Goal: Task Accomplishment & Management: Use online tool/utility

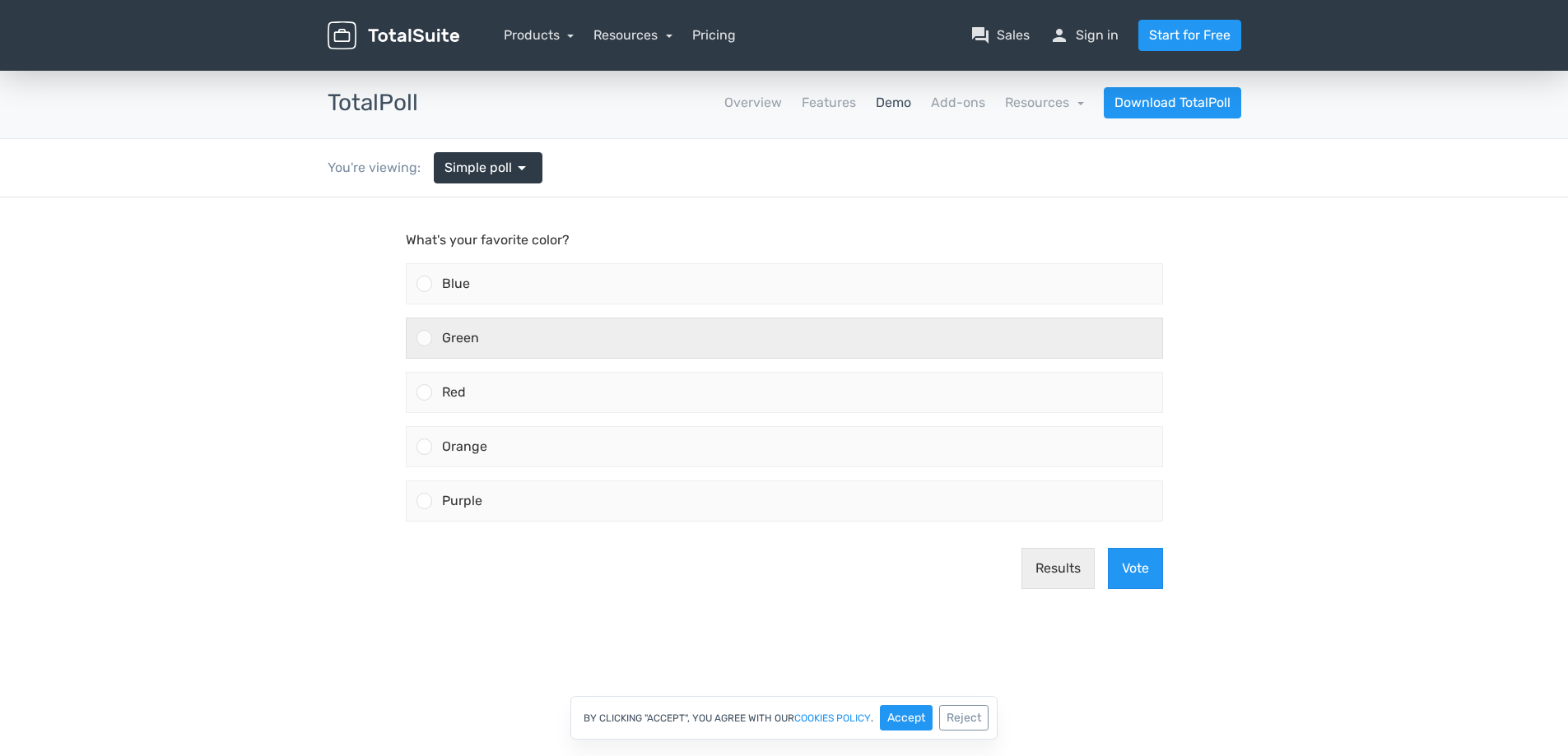
click at [480, 340] on div "Green" at bounding box center [797, 338] width 730 height 40
click at [424, 338] on input "Green" at bounding box center [424, 338] width 0 height 0
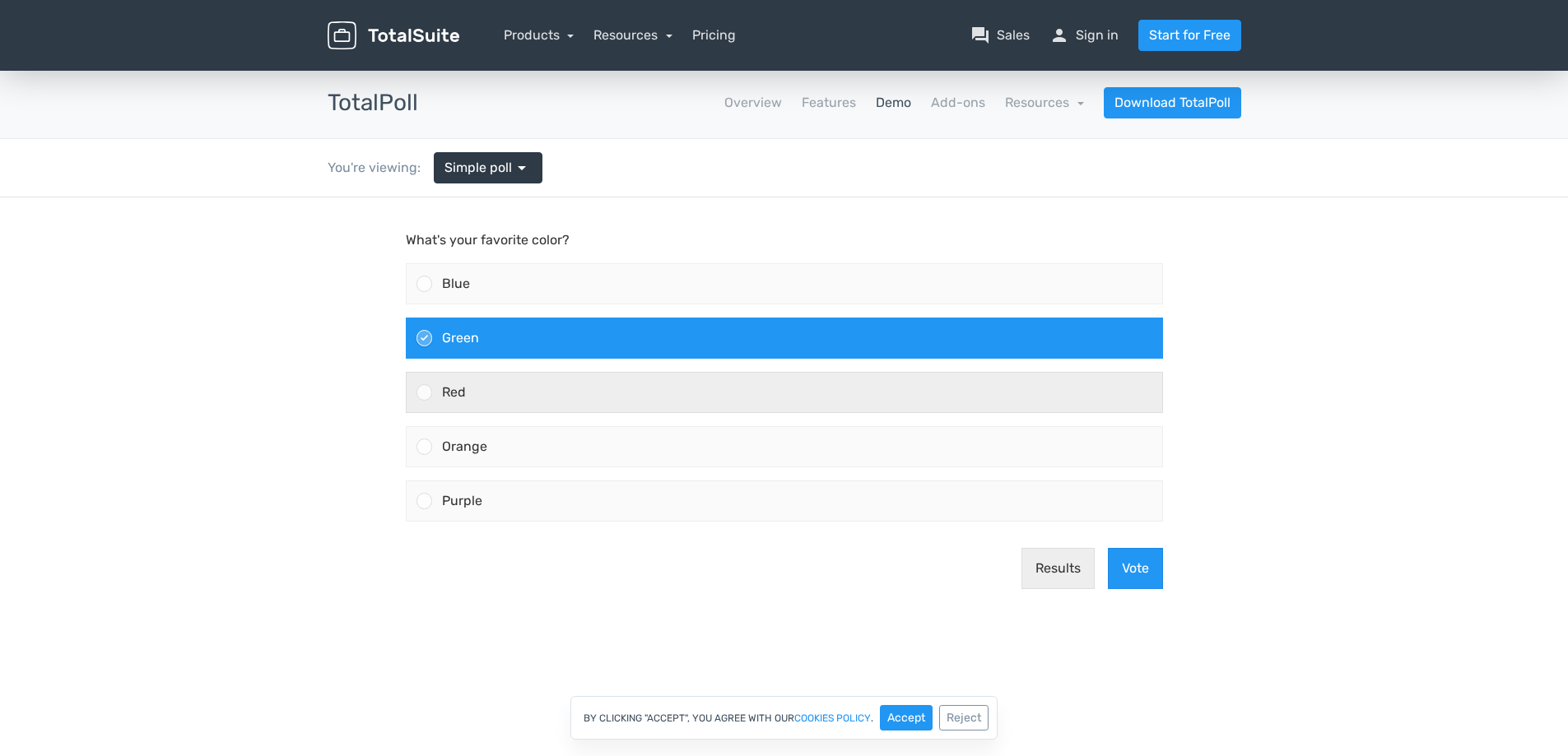
click at [508, 388] on div "Red" at bounding box center [797, 393] width 730 height 40
click at [424, 393] on input "Red" at bounding box center [424, 393] width 0 height 0
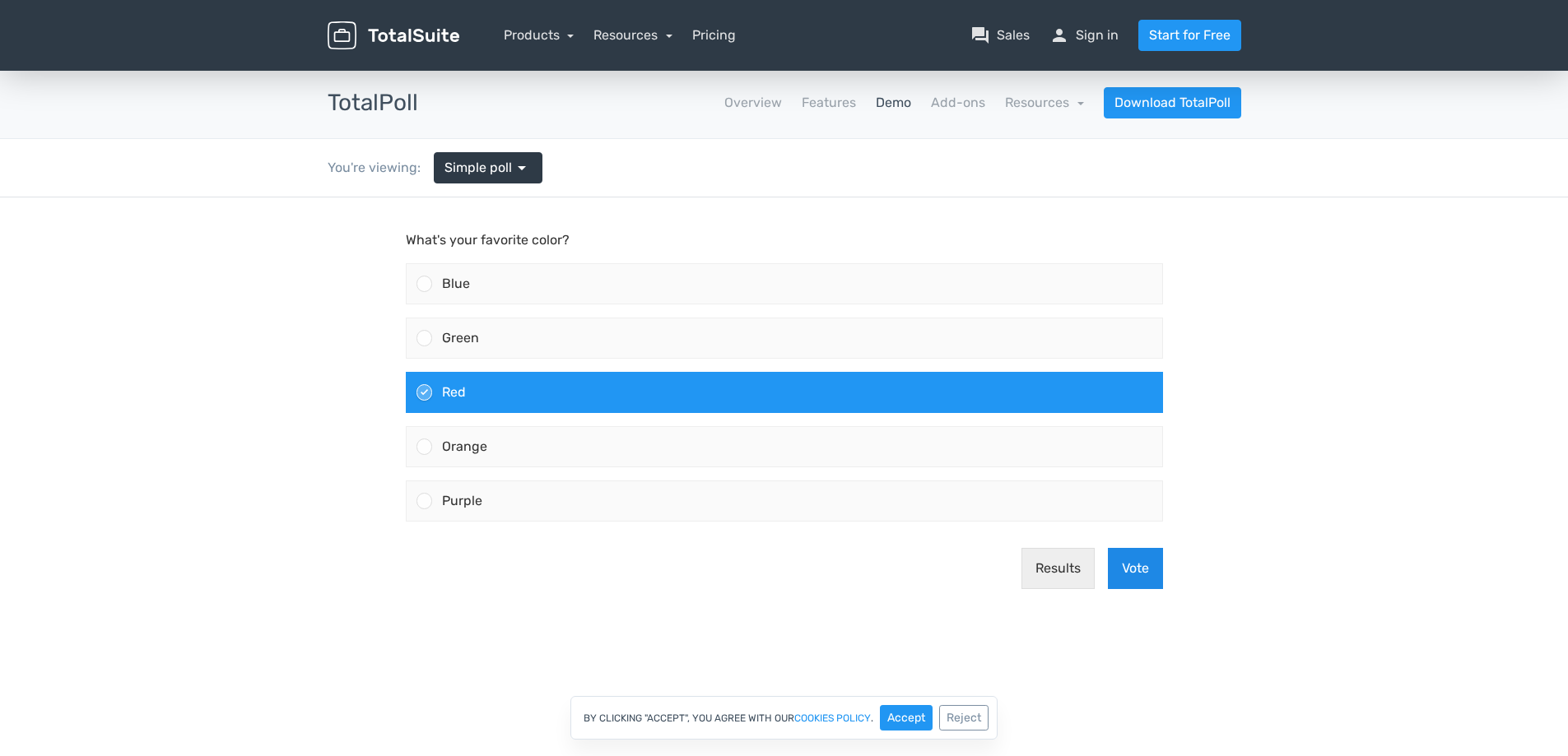
click at [1151, 577] on button "Vote" at bounding box center [1135, 568] width 56 height 41
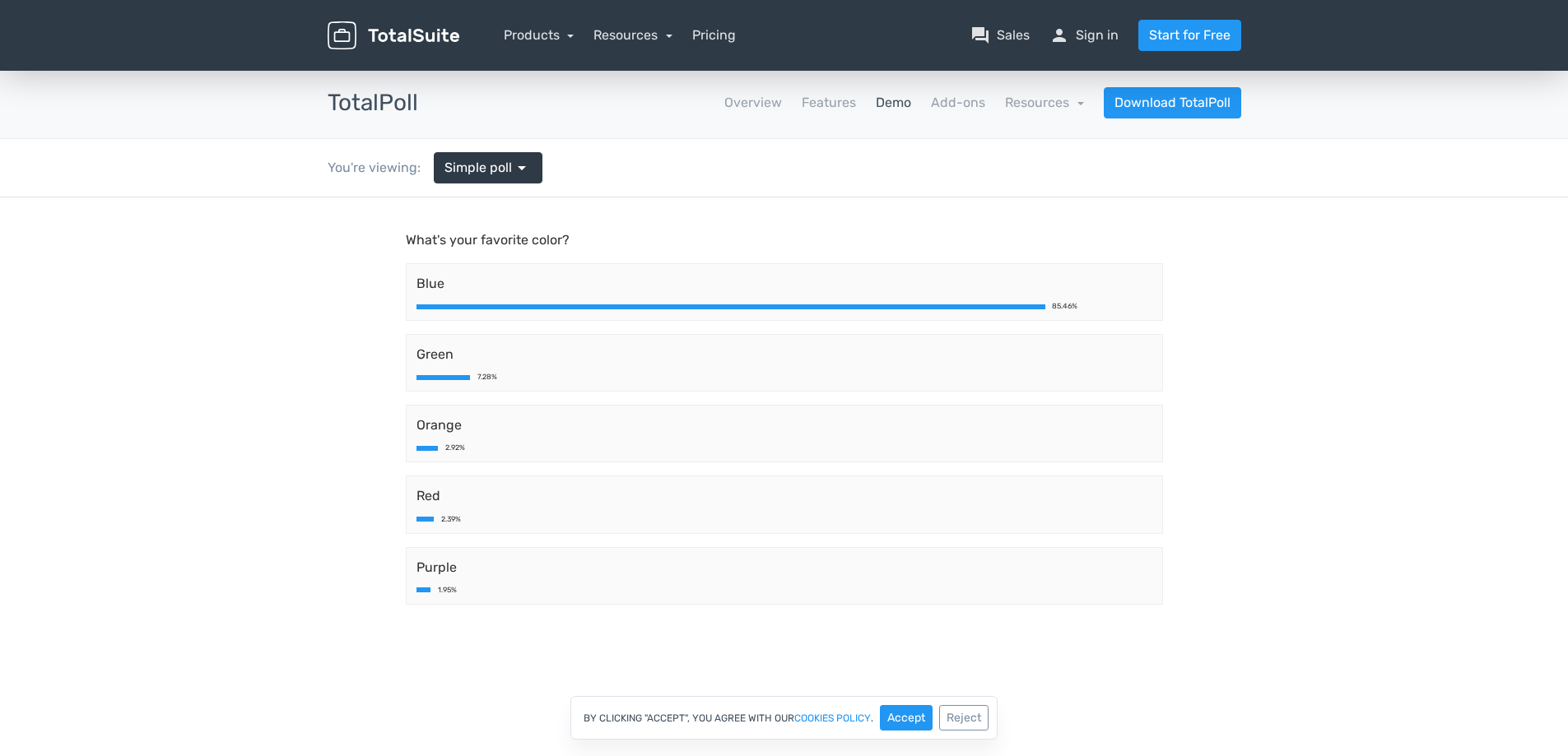
click at [886, 103] on link "Demo" at bounding box center [893, 102] width 36 height 20
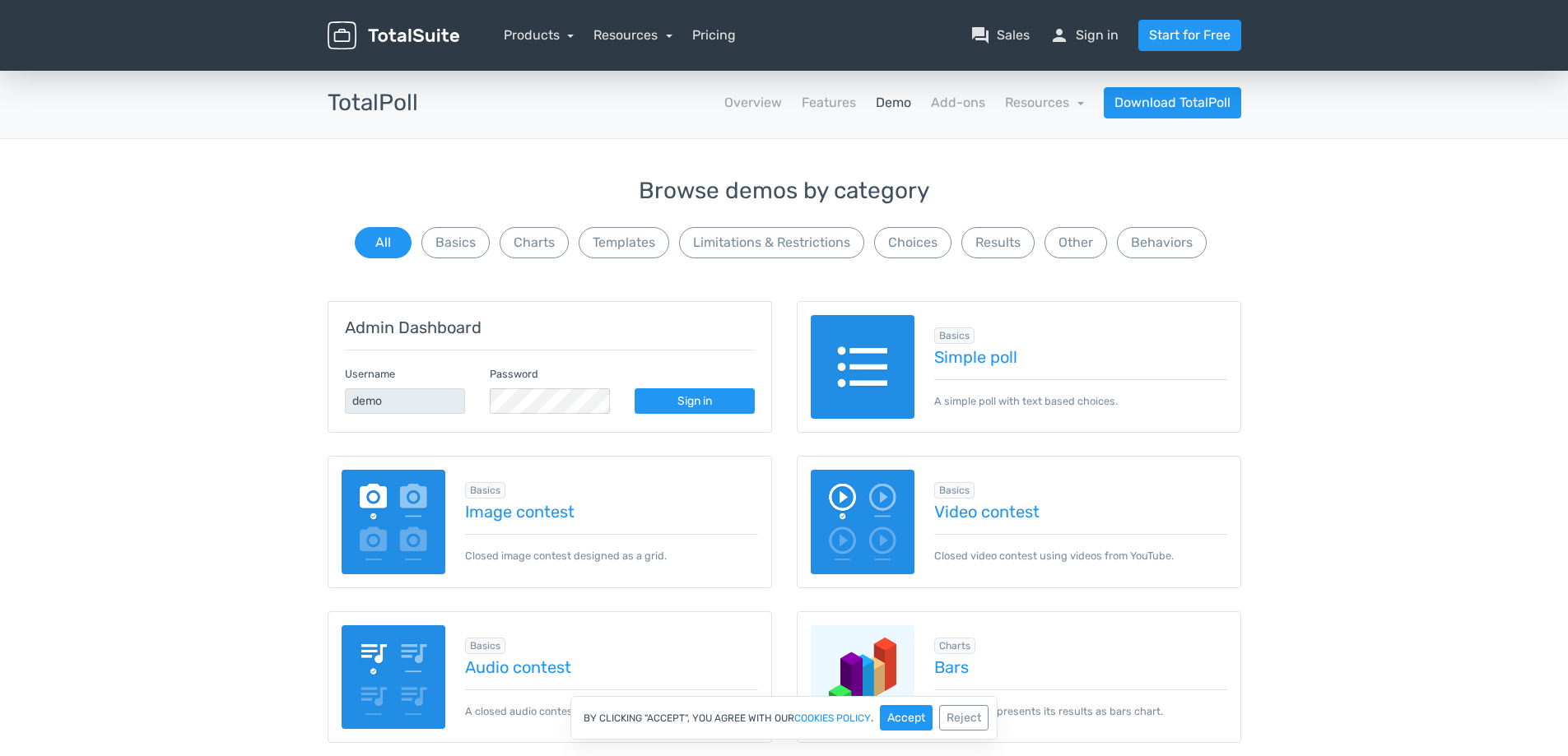
click at [892, 354] on img at bounding box center [863, 367] width 105 height 105
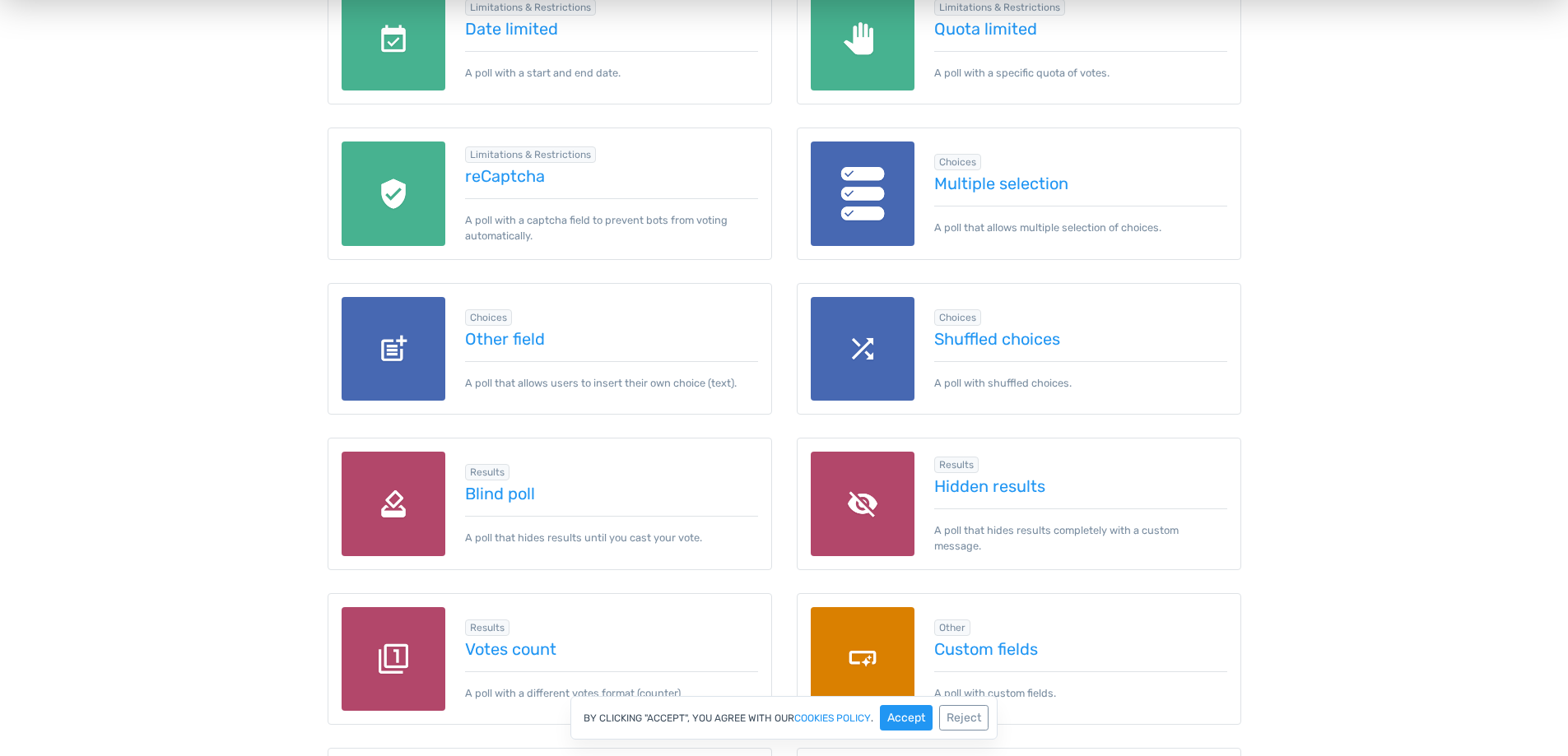
scroll to position [1728, 0]
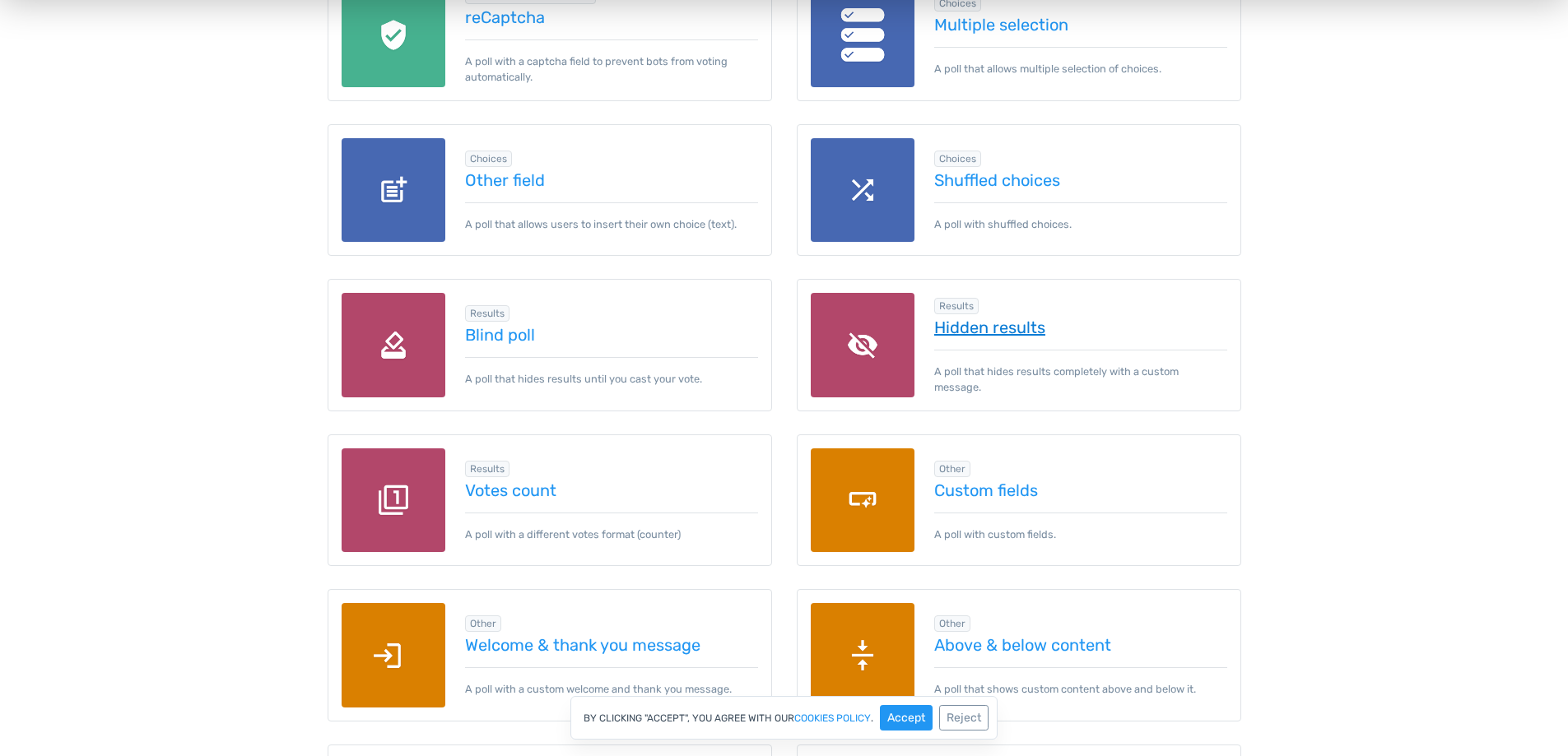
click at [987, 336] on link "Hidden results" at bounding box center [1081, 327] width 293 height 18
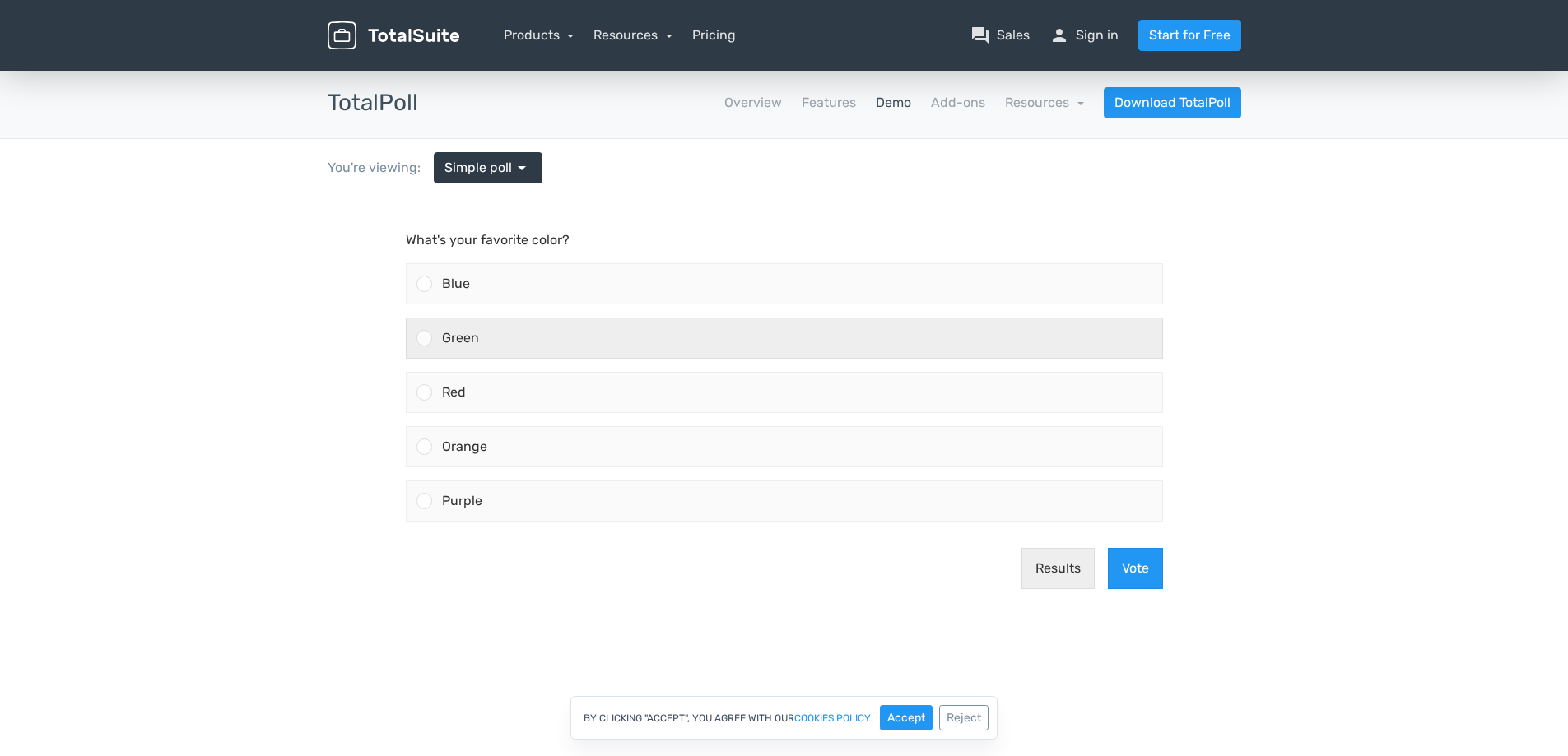
click at [441, 355] on div "Green" at bounding box center [797, 338] width 730 height 40
click at [424, 338] on input "Green" at bounding box center [424, 338] width 0 height 0
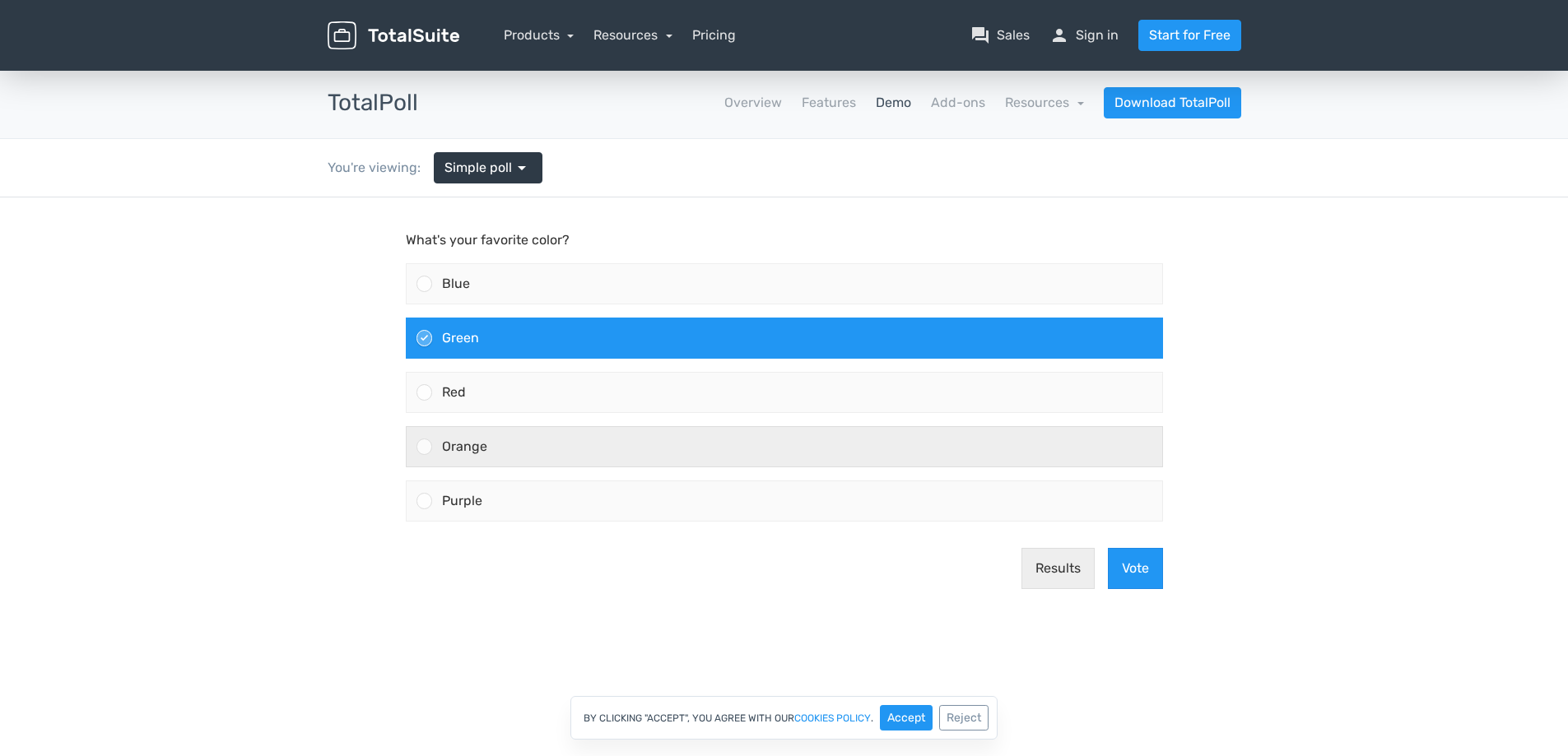
drag, startPoint x: 516, startPoint y: 440, endPoint x: 564, endPoint y: 447, distance: 48.5
click at [517, 440] on div "Orange" at bounding box center [797, 446] width 730 height 40
click at [424, 446] on input "Orange" at bounding box center [424, 446] width 0 height 0
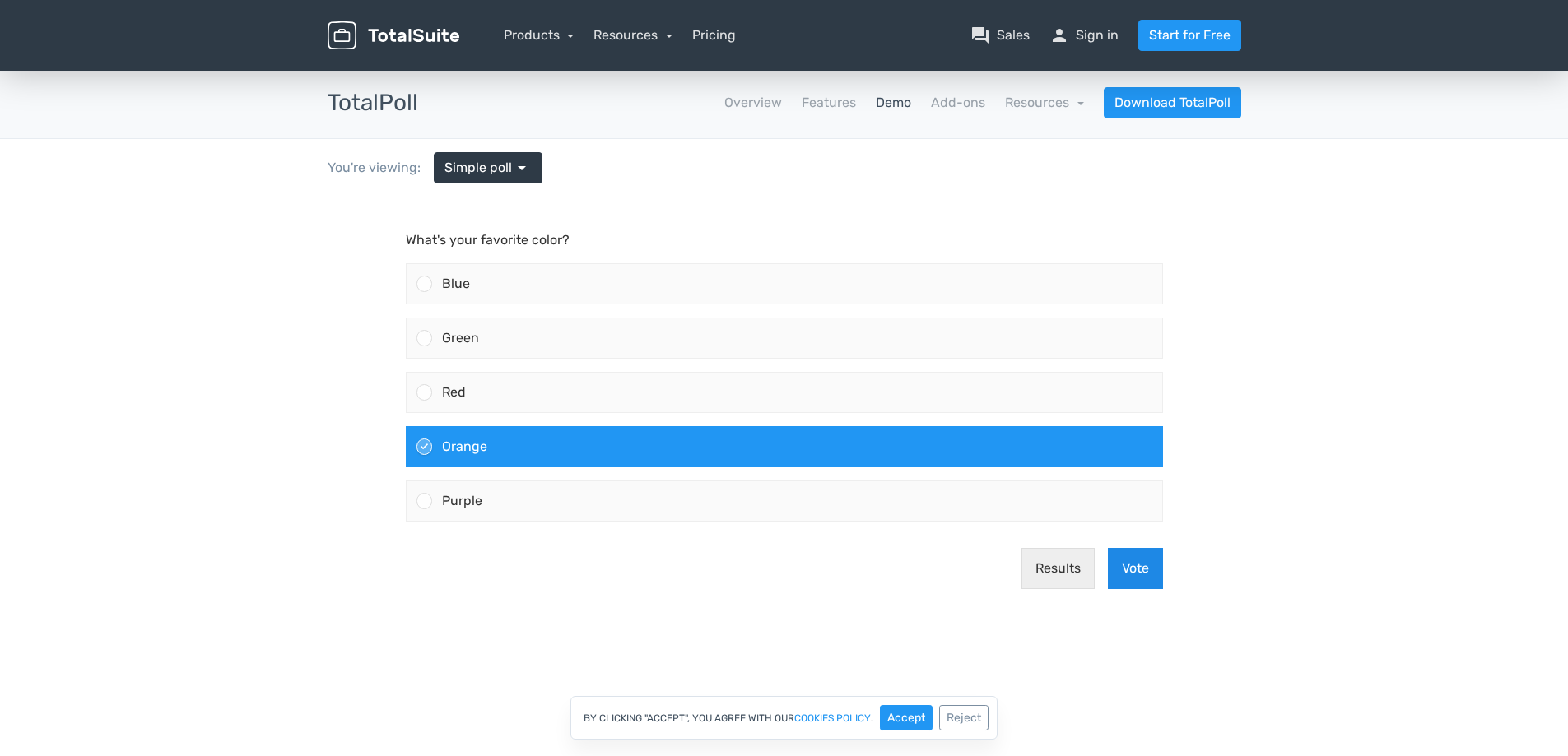
click at [1127, 577] on button "Vote" at bounding box center [1135, 568] width 56 height 41
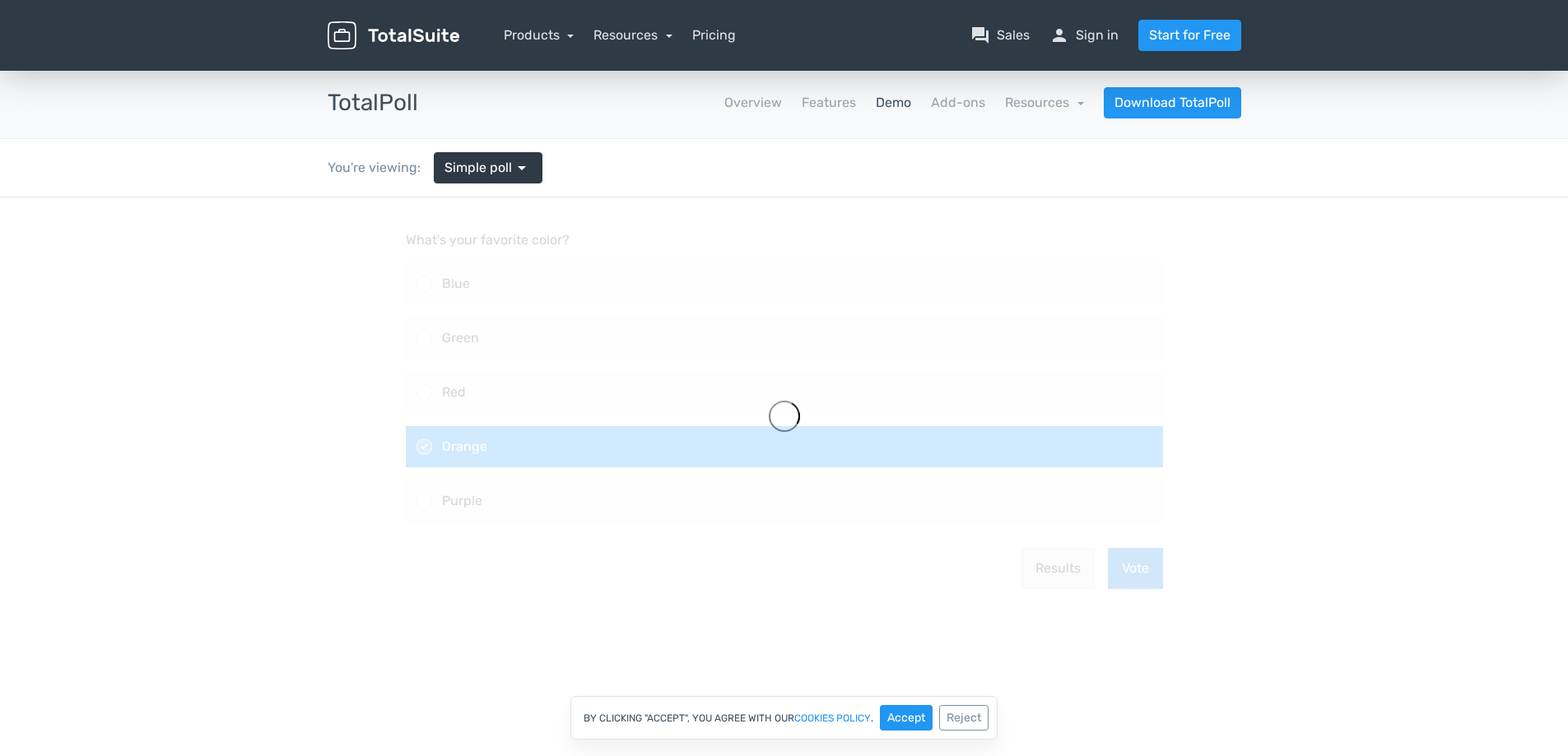
scroll to position [82, 0]
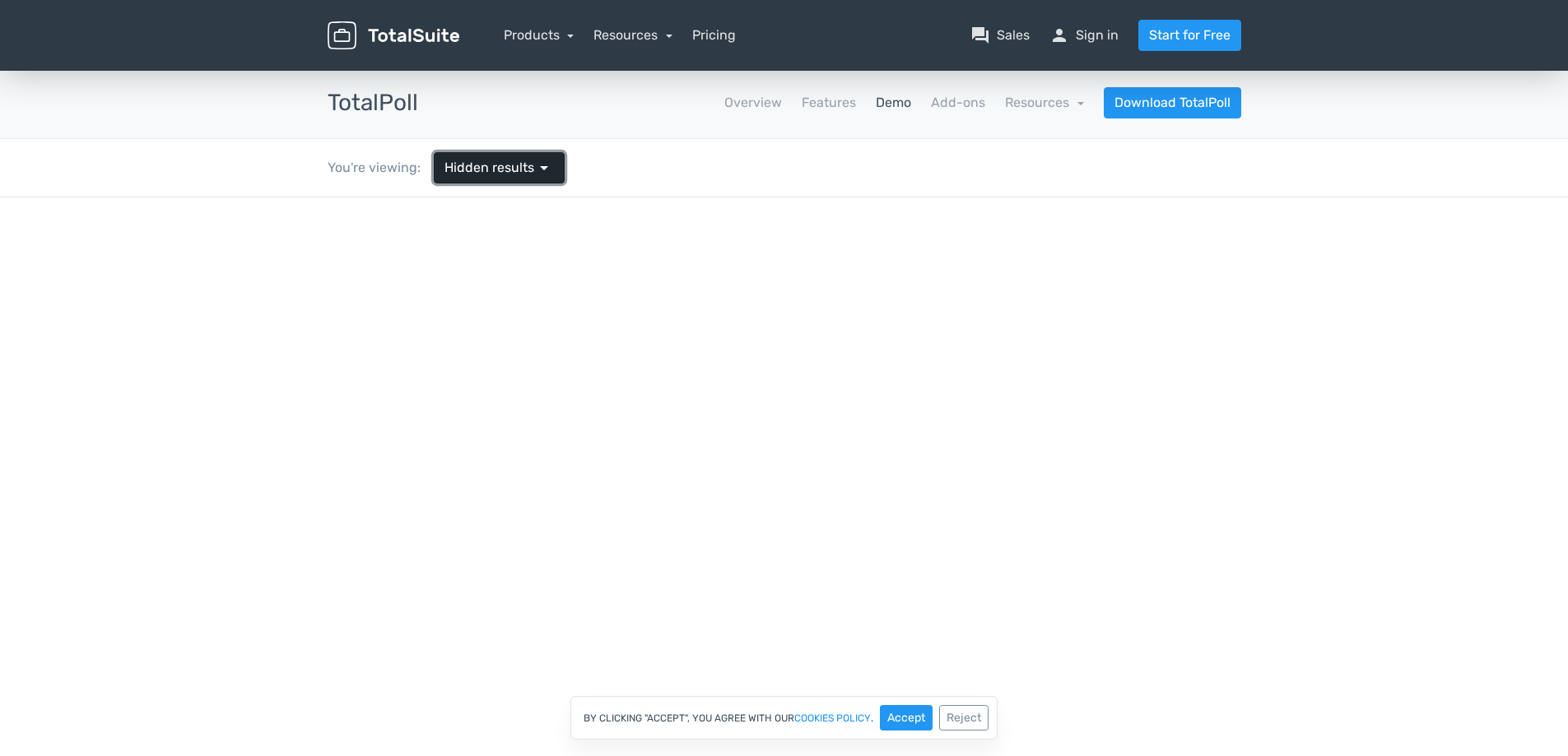
click at [527, 166] on span "Hidden results" at bounding box center [488, 167] width 89 height 20
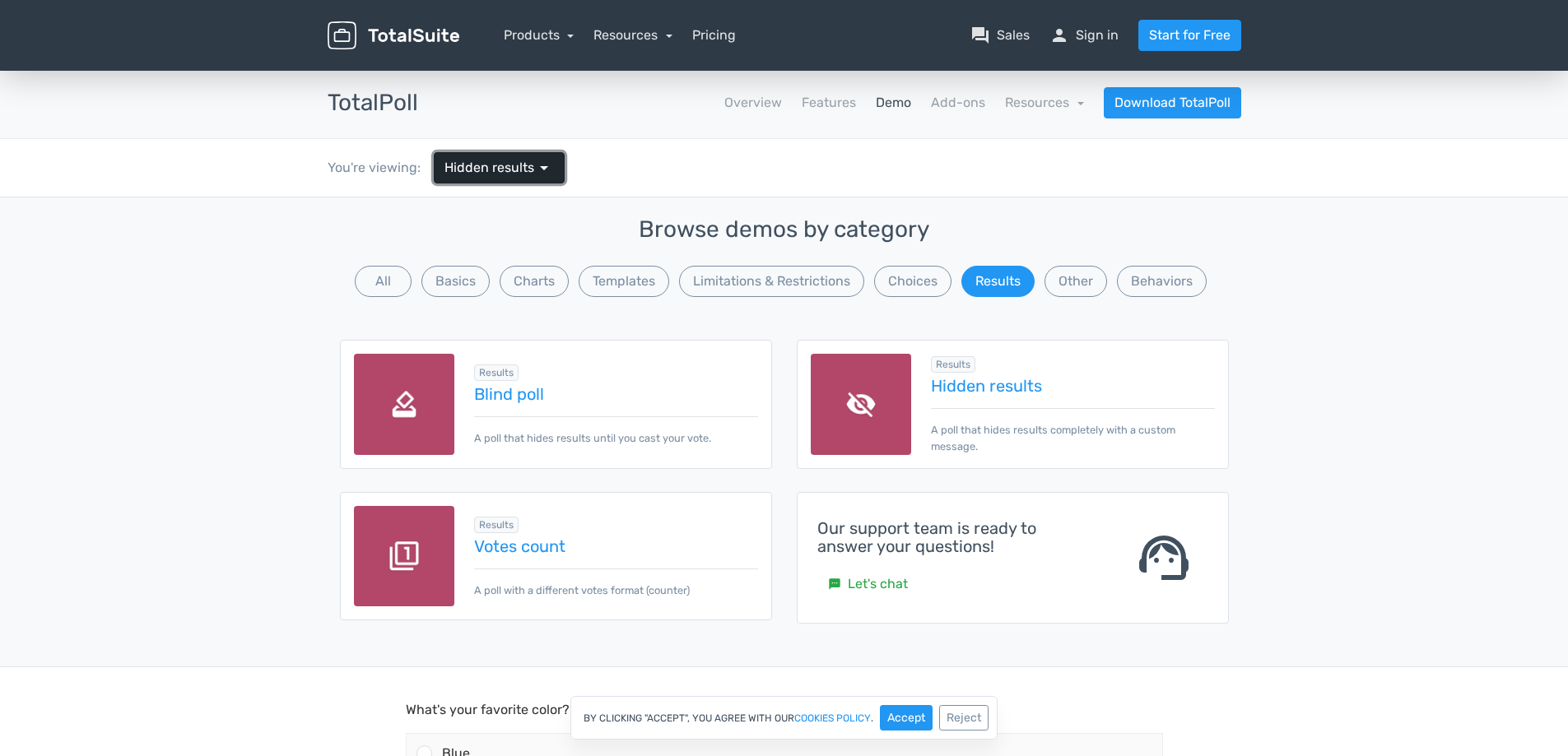
click at [527, 166] on span "Hidden results" at bounding box center [488, 167] width 89 height 20
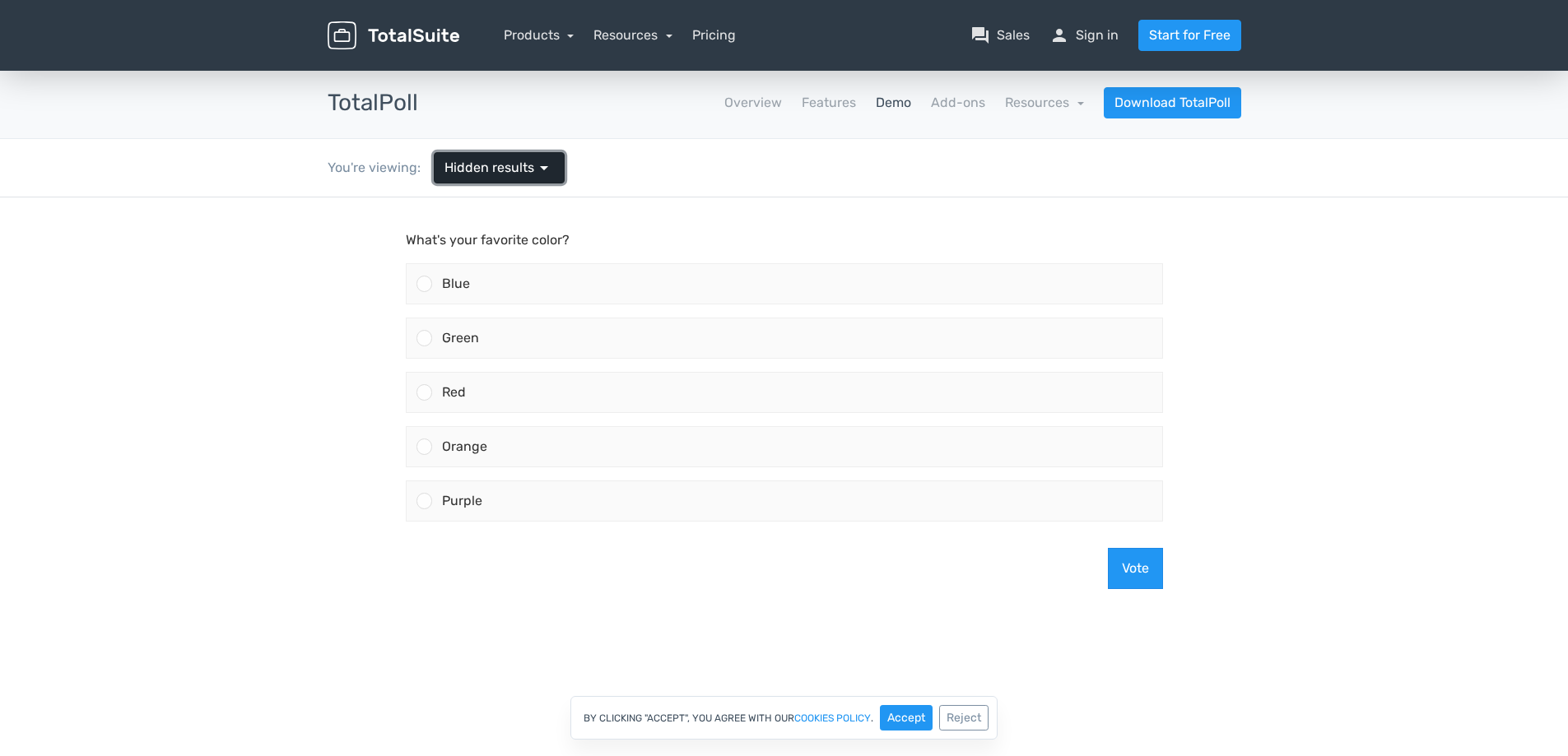
click at [527, 166] on span "Hidden results" at bounding box center [488, 167] width 89 height 20
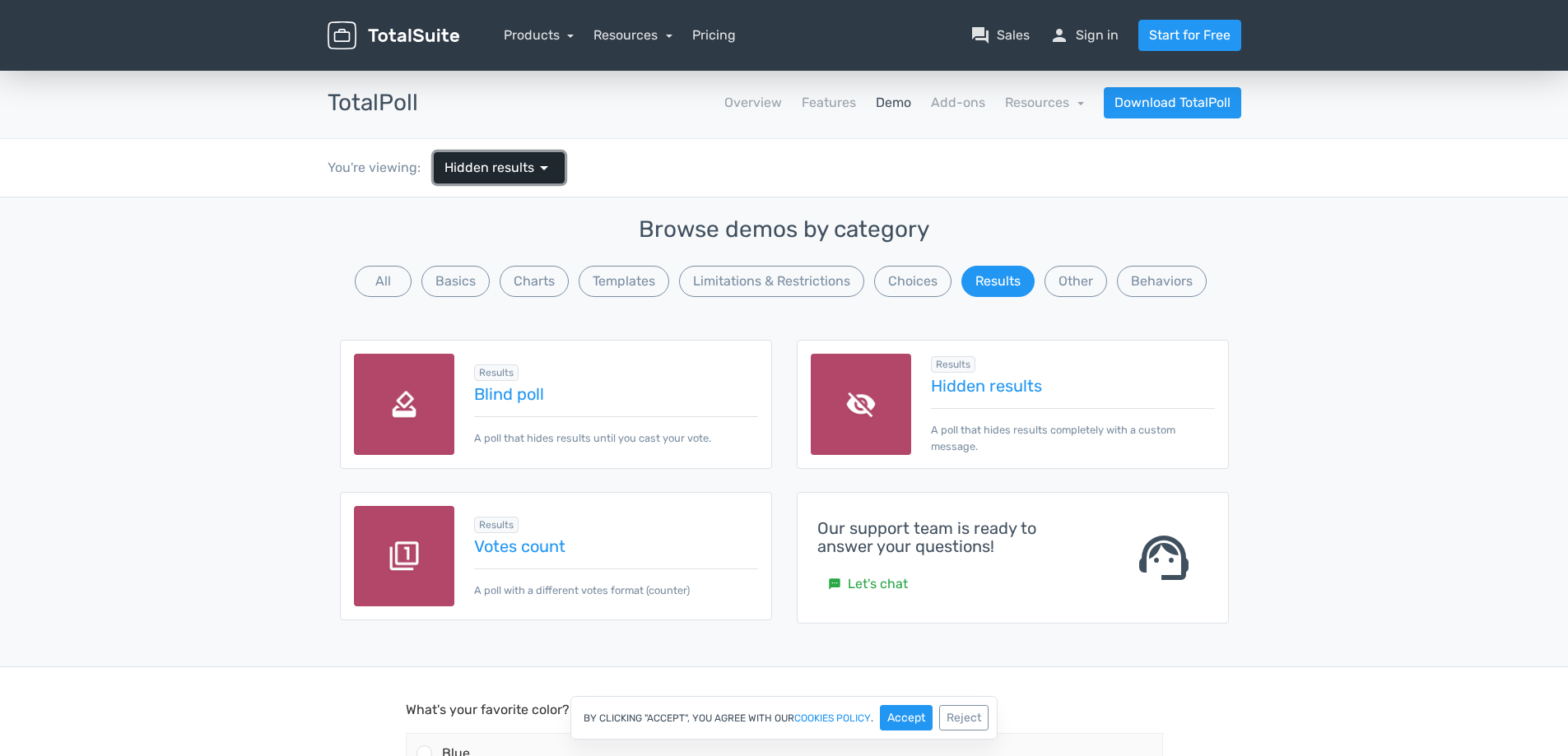
click at [527, 166] on span "Hidden results" at bounding box center [488, 167] width 89 height 20
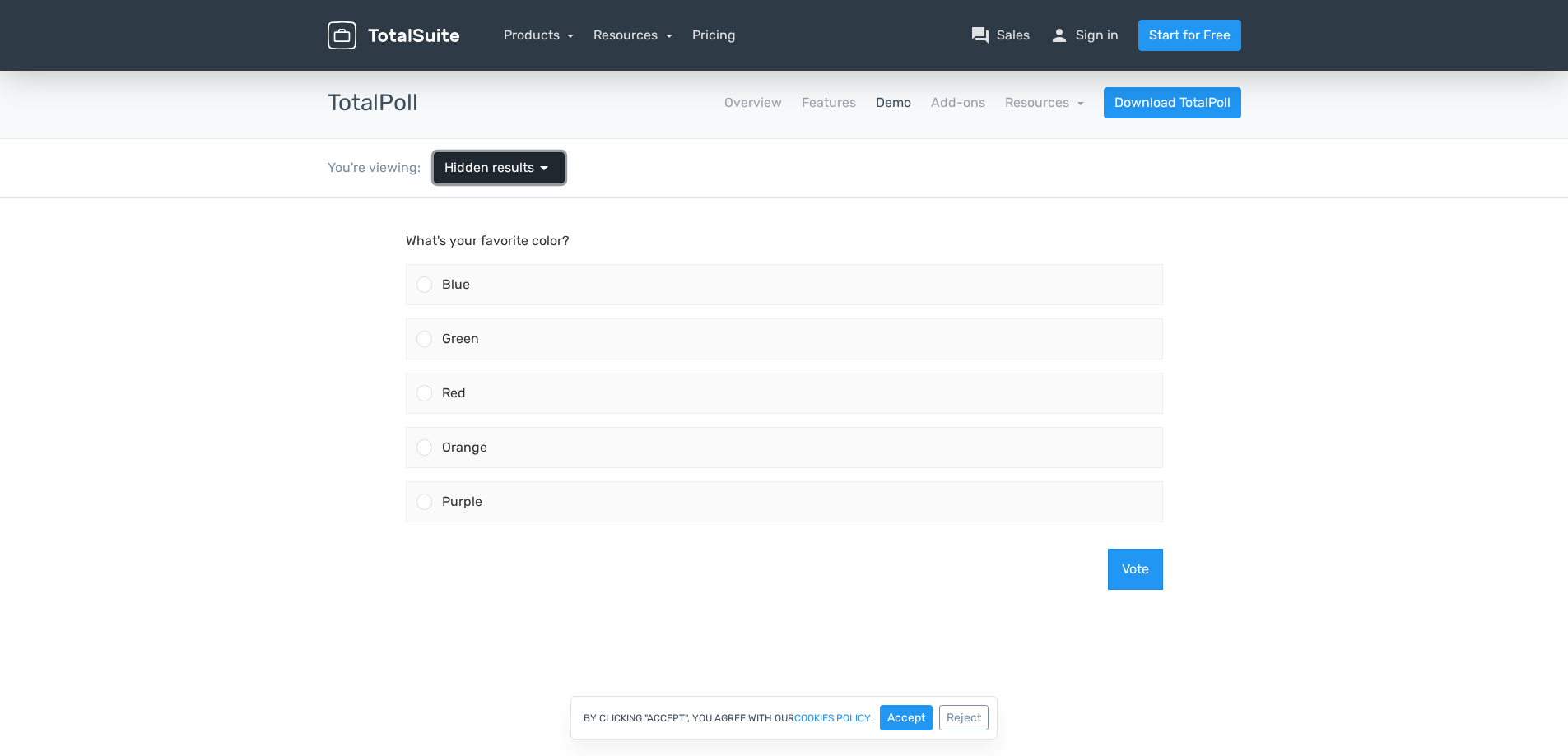
click at [527, 166] on span "Hidden results" at bounding box center [488, 167] width 89 height 20
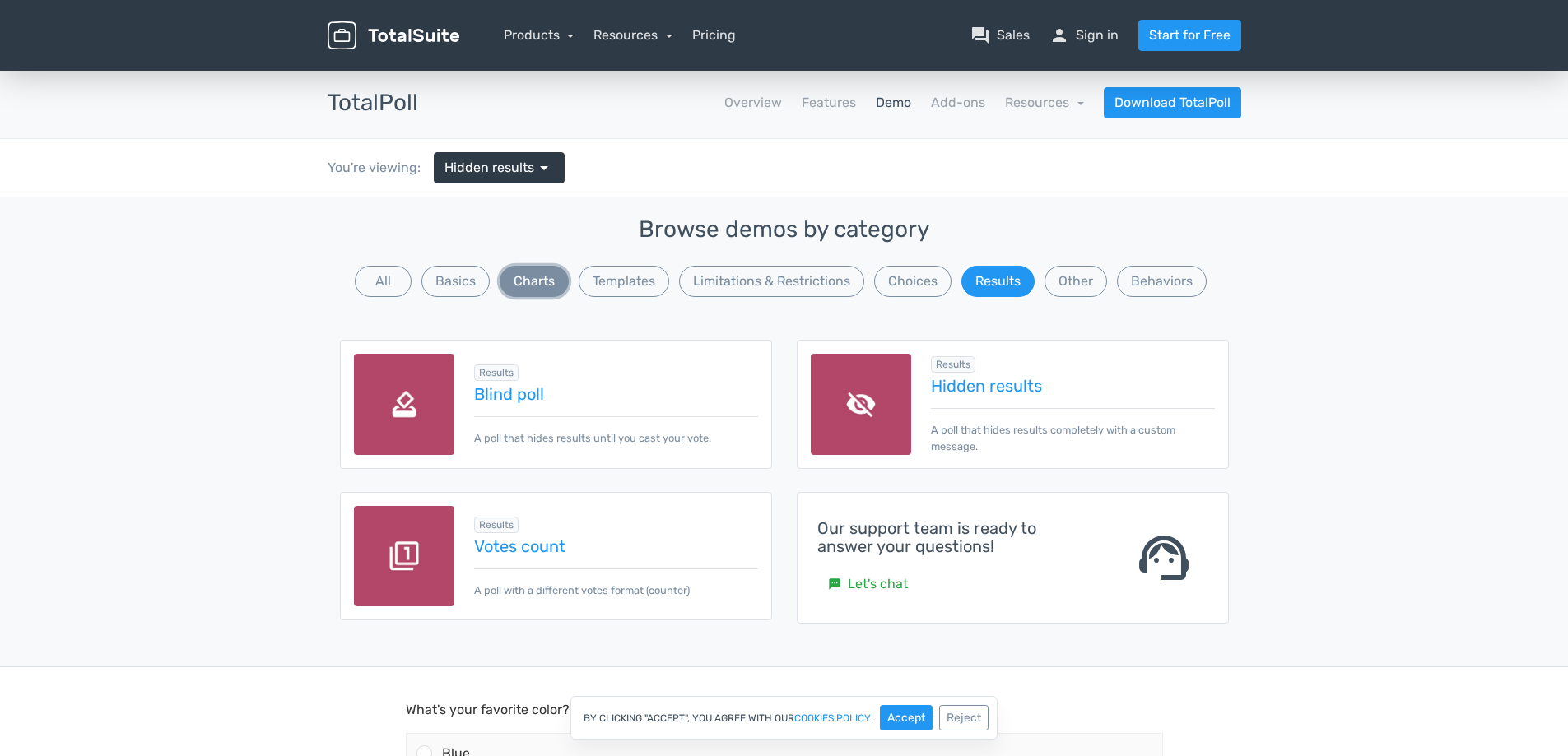
click at [536, 280] on button "Charts" at bounding box center [534, 281] width 69 height 31
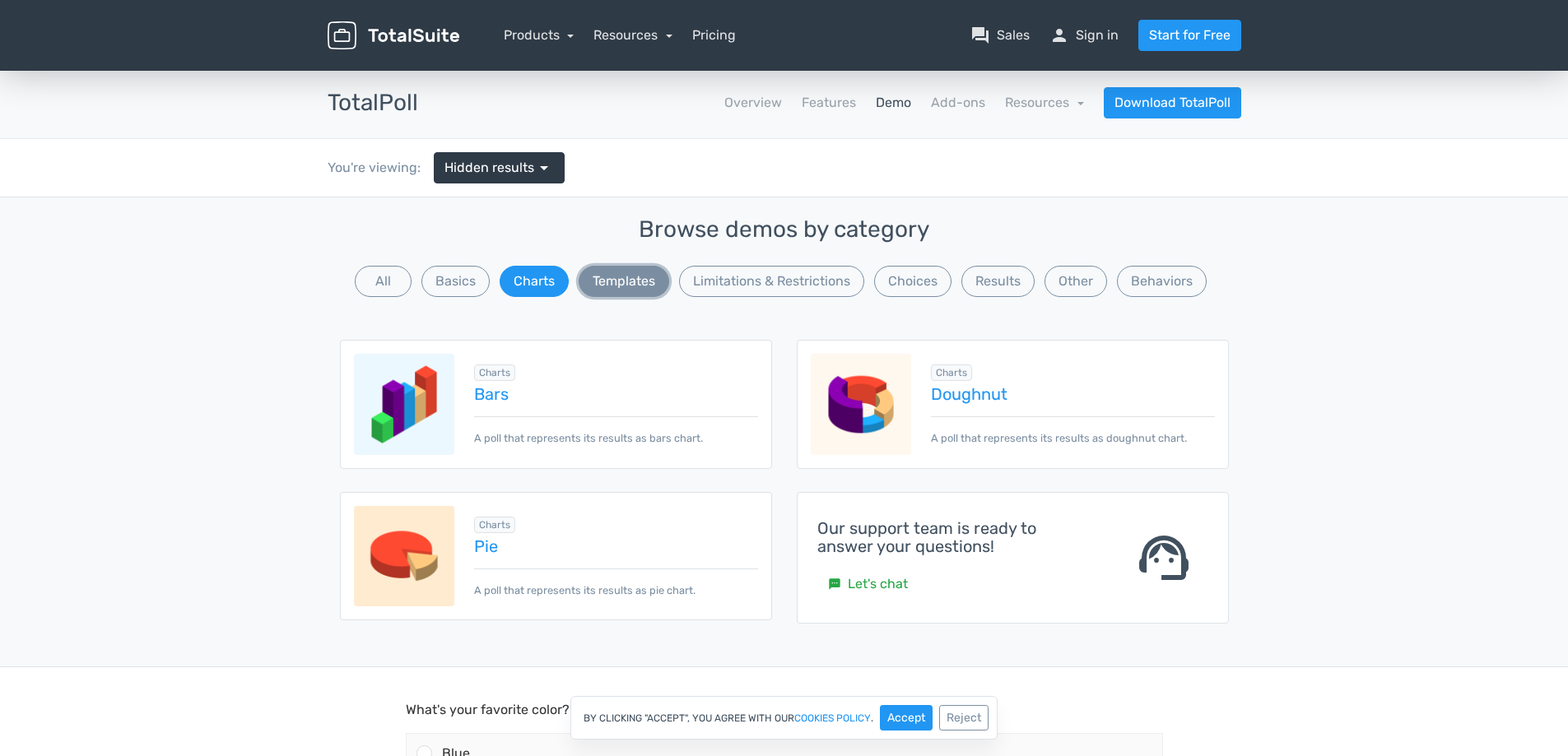
click at [640, 282] on button "Templates" at bounding box center [624, 281] width 90 height 31
